Goal: Understand process/instructions: Learn how to perform a task or action

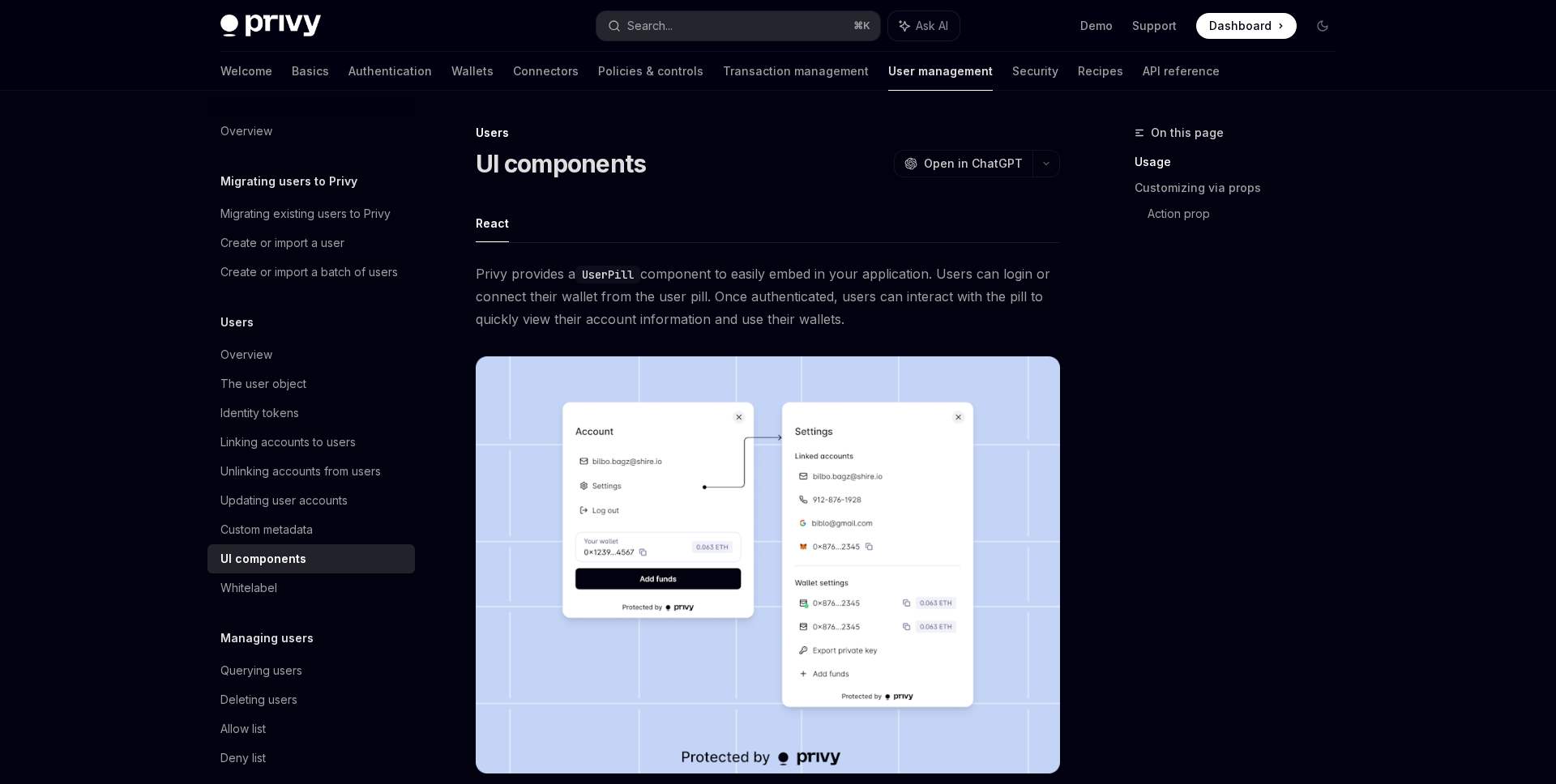
scroll to position [1753, 0]
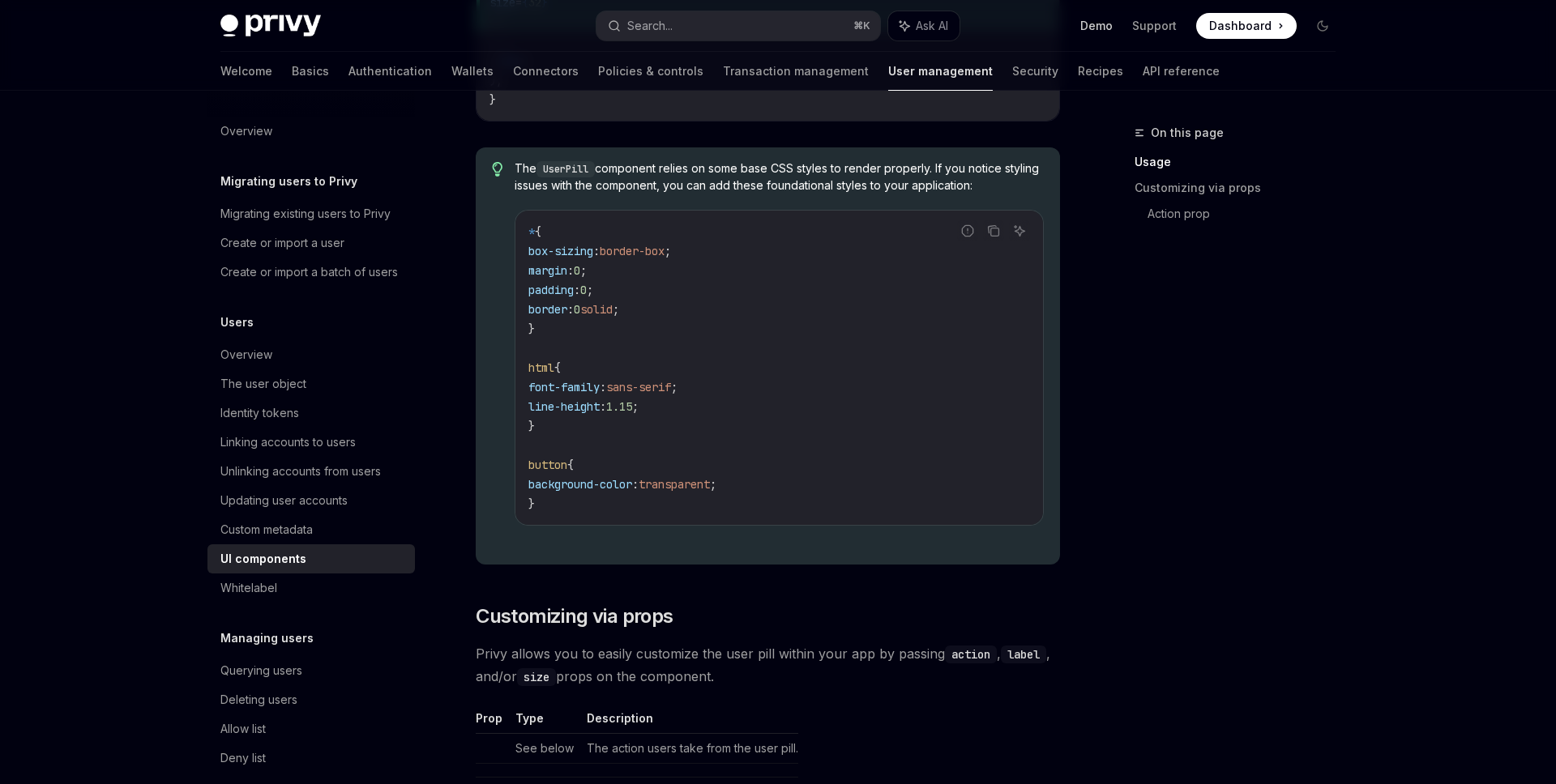
click at [1101, 25] on link "Demo" at bounding box center [1096, 25] width 32 height 16
type textarea "*"
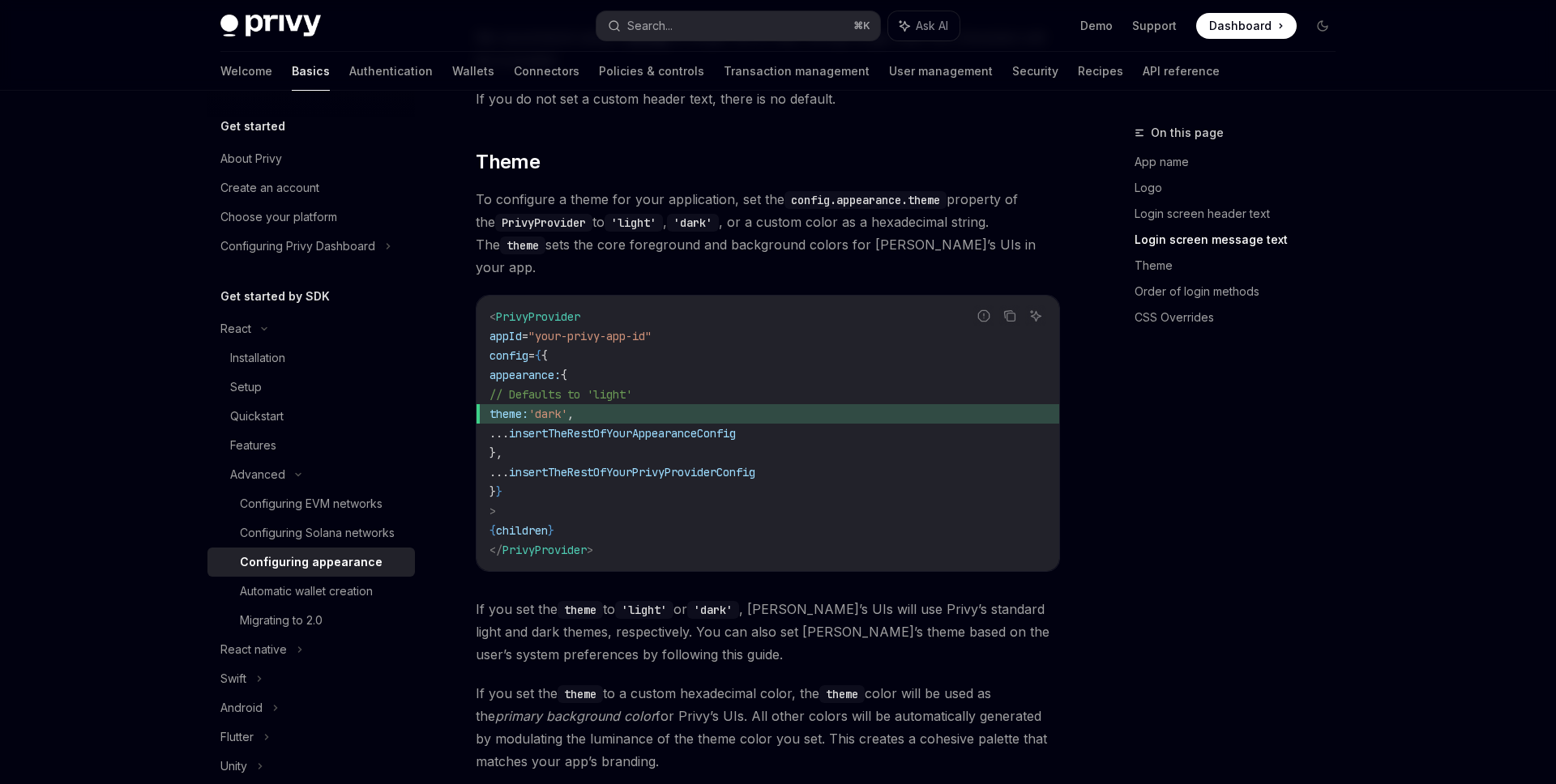
scroll to position [2285, 0]
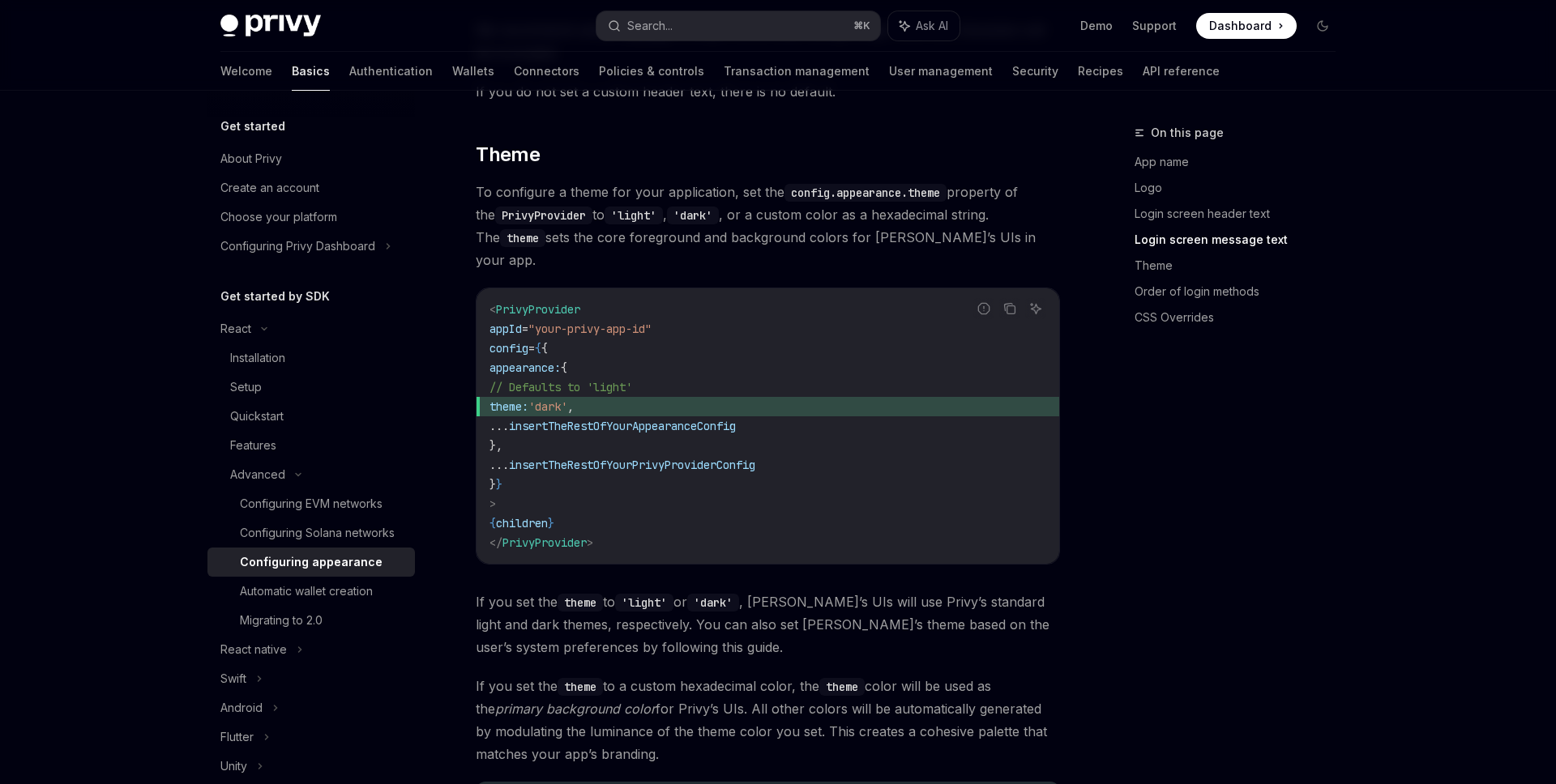
click at [676, 419] on span "insertTheRestOfYourAppearanceConfig" at bounding box center [622, 426] width 227 height 14
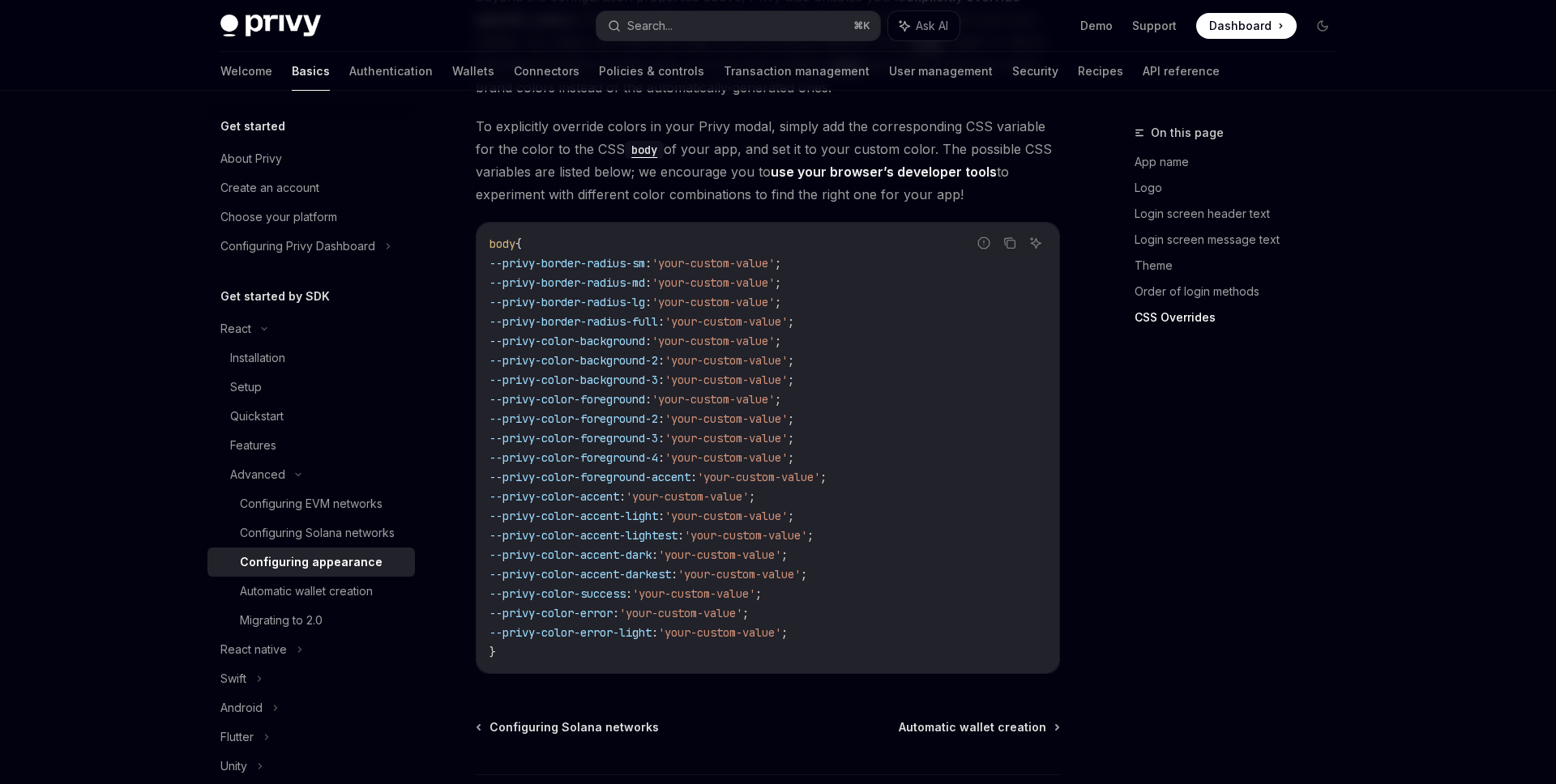
scroll to position [3939, 0]
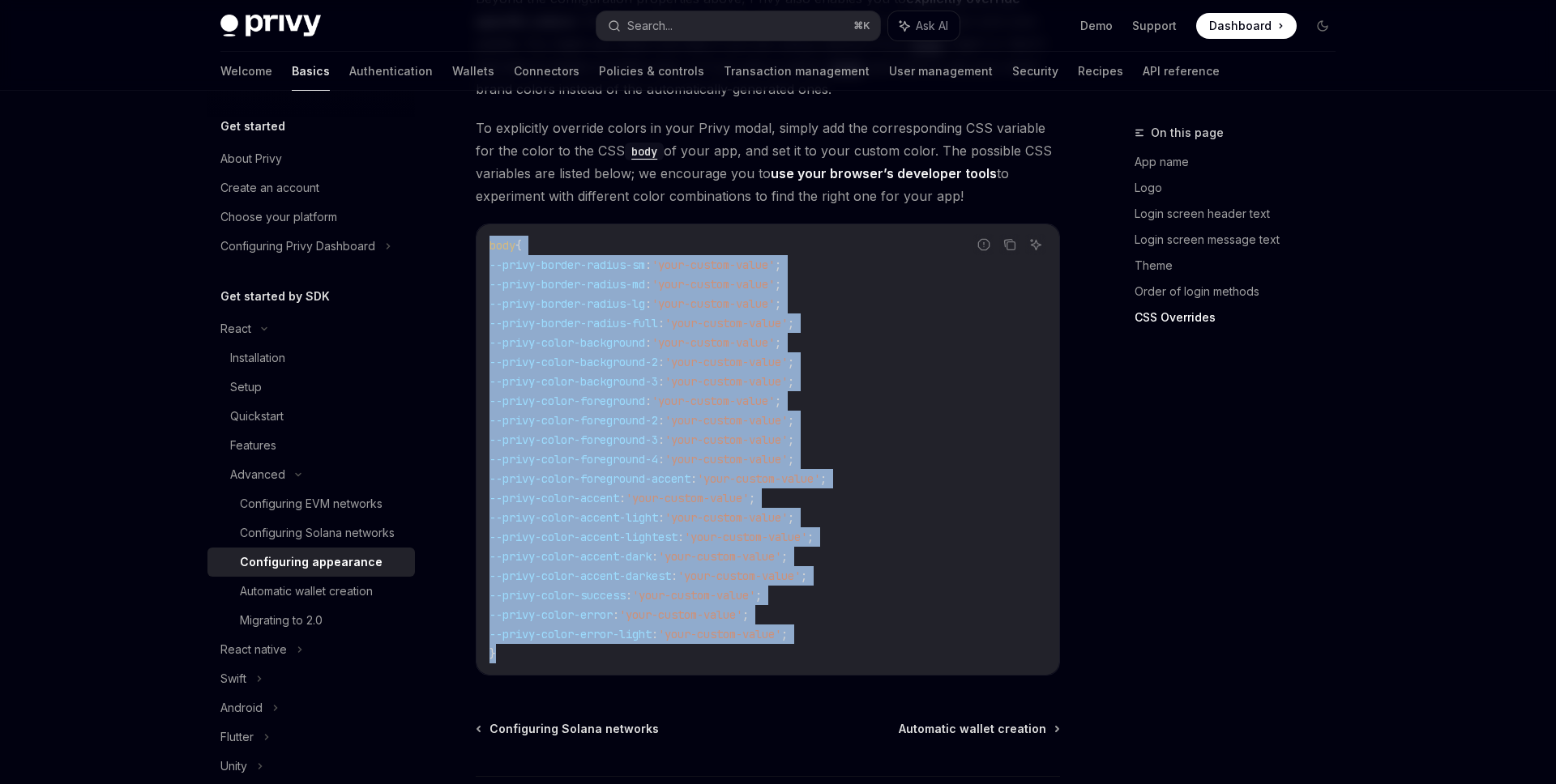
drag, startPoint x: 501, startPoint y: 635, endPoint x: 477, endPoint y: 228, distance: 407.7
click at [477, 228] on div "body { --privy-border-radius-sm : 'your-custom-value' ; --privy-border-radius-m…" at bounding box center [767, 449] width 583 height 450
copy code "body { --privy-border-radius-sm : 'your-custom-value' ; --privy-border-radius-m…"
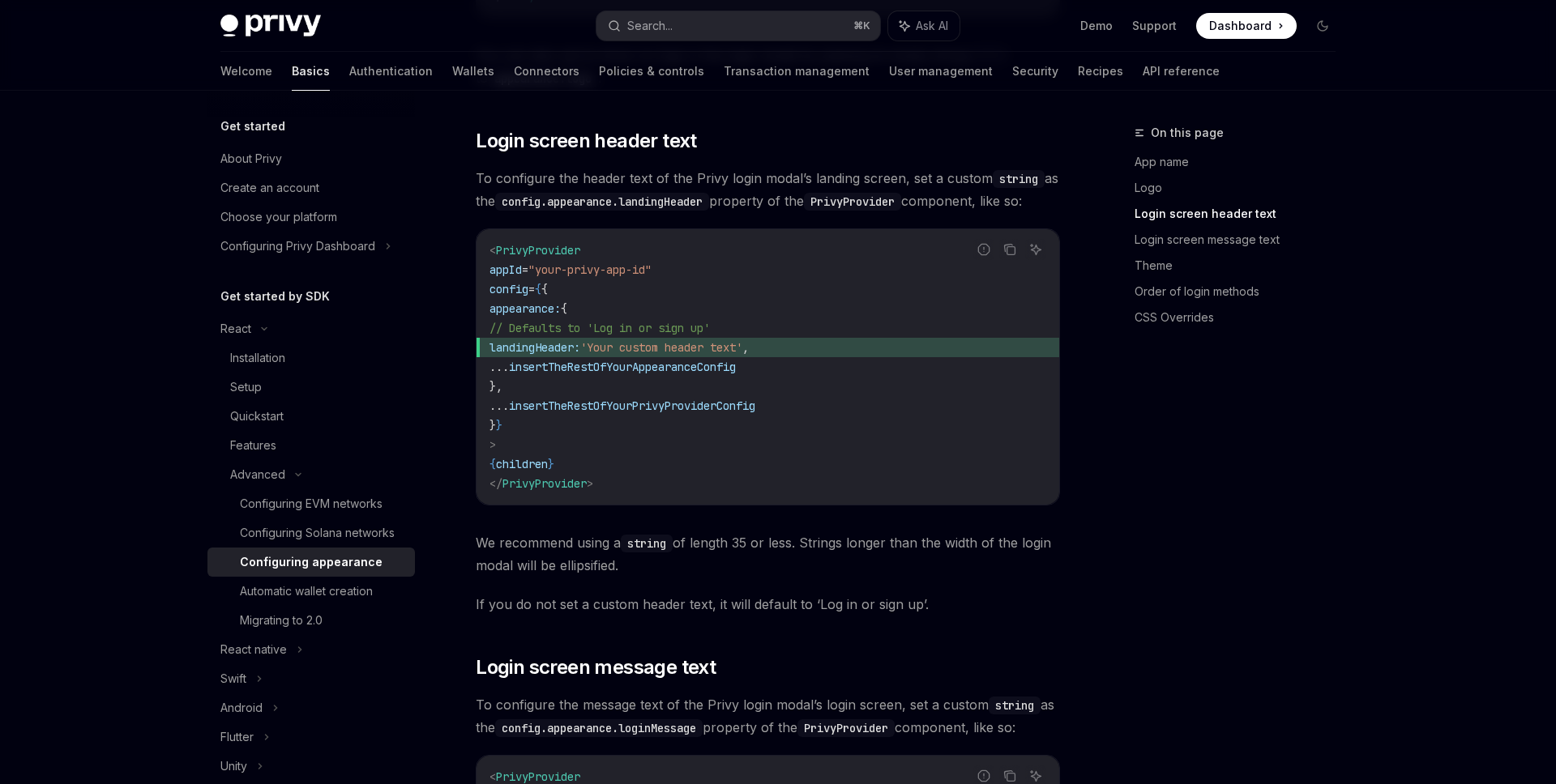
scroll to position [1229, 0]
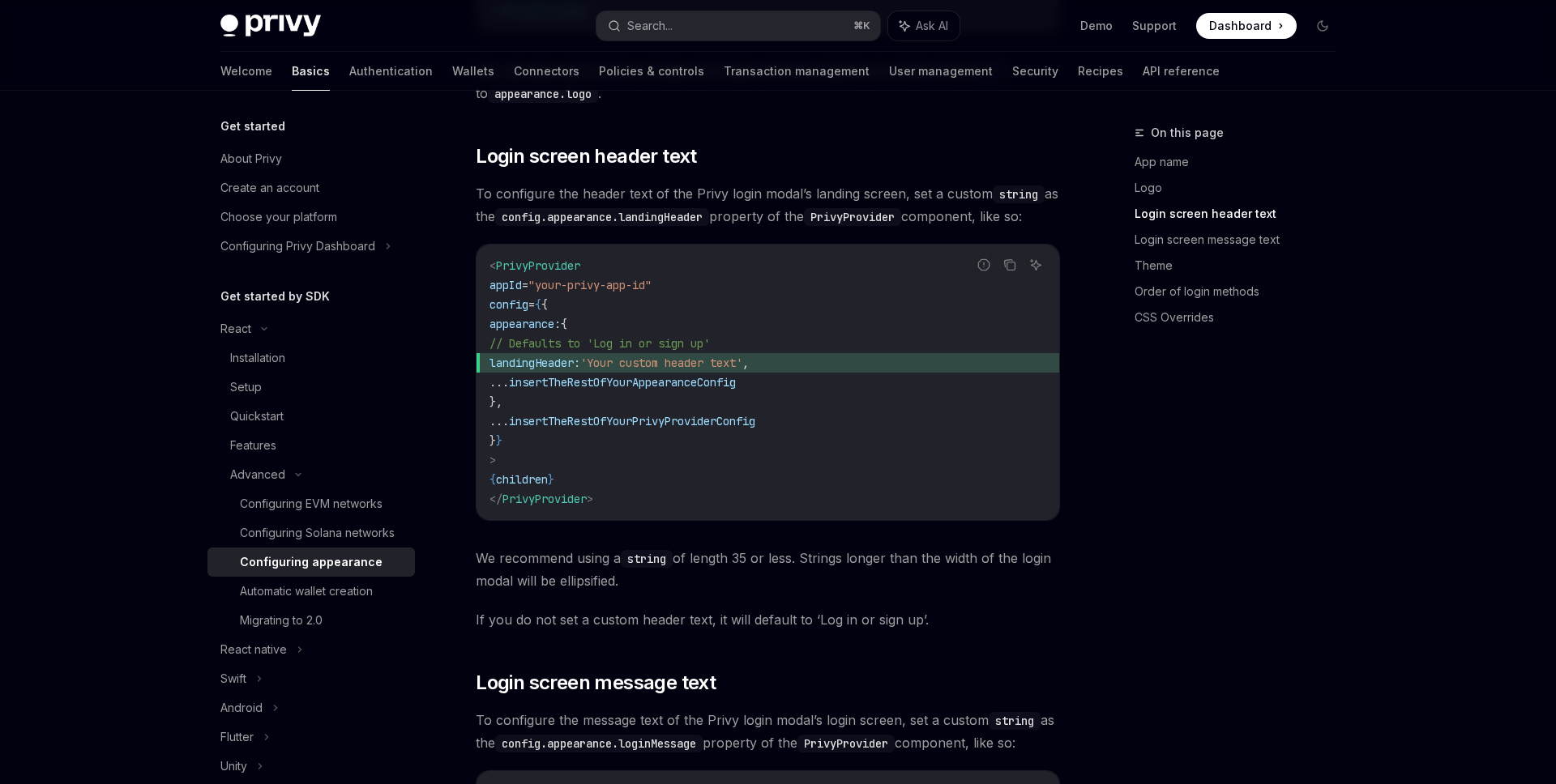
click at [580, 364] on span "landingHeader:" at bounding box center [536, 362] width 91 height 14
copy span "landingHeader"
type textarea "*"
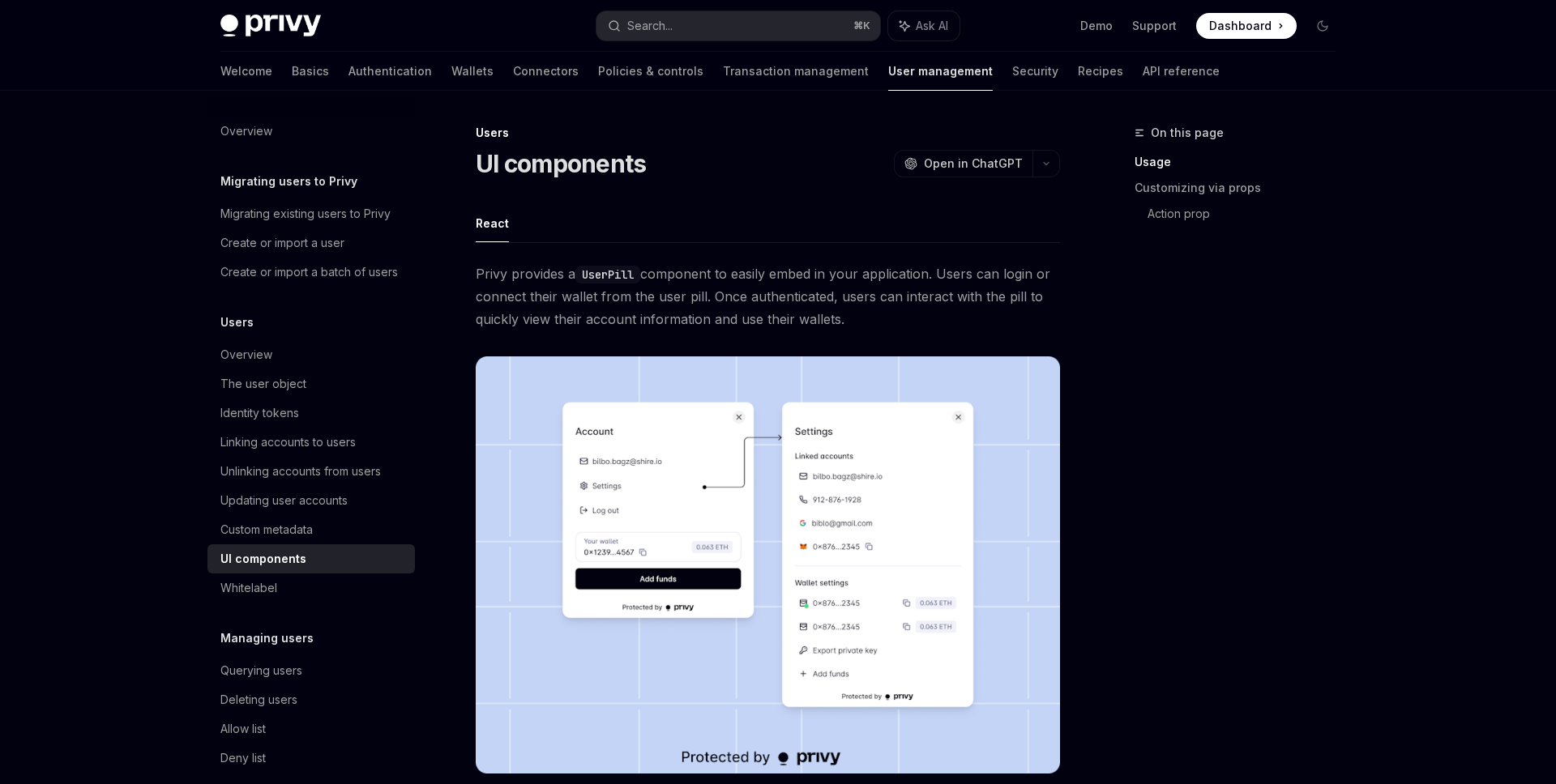
scroll to position [1421, 0]
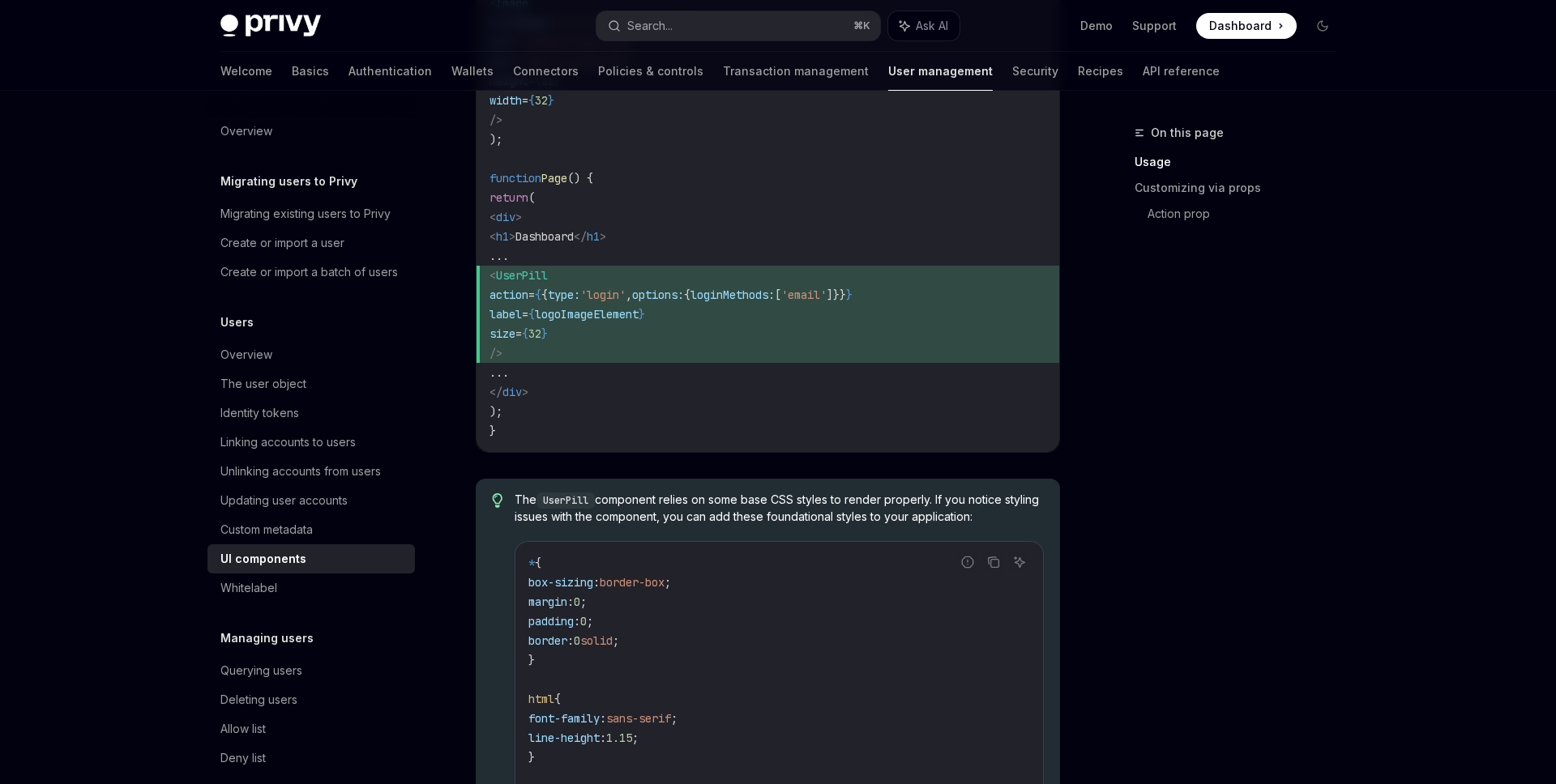
type textarea "*"
